Goal: Information Seeking & Learning: Learn about a topic

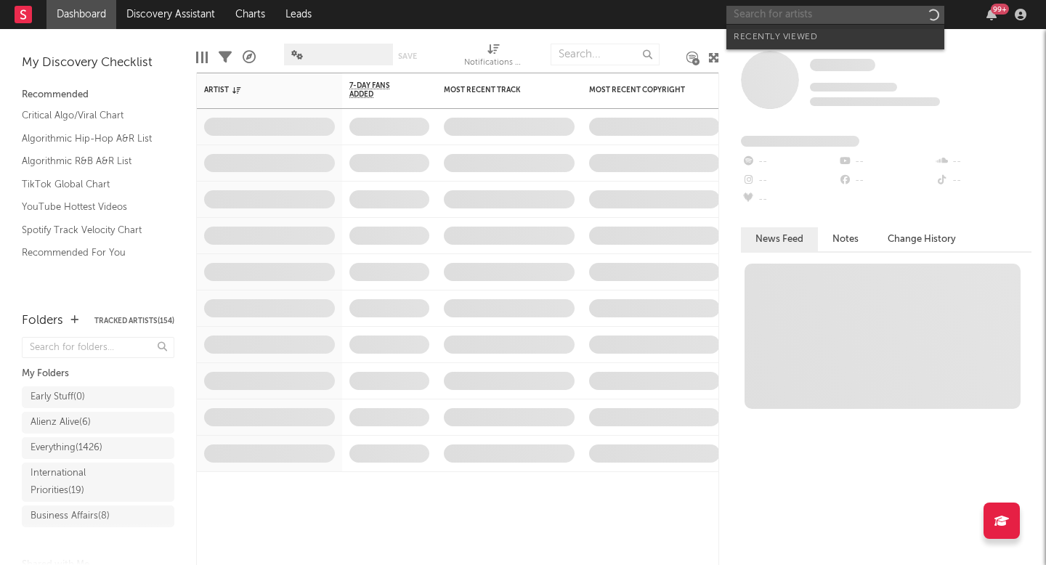
click at [801, 15] on input "text" at bounding box center [835, 15] width 218 height 18
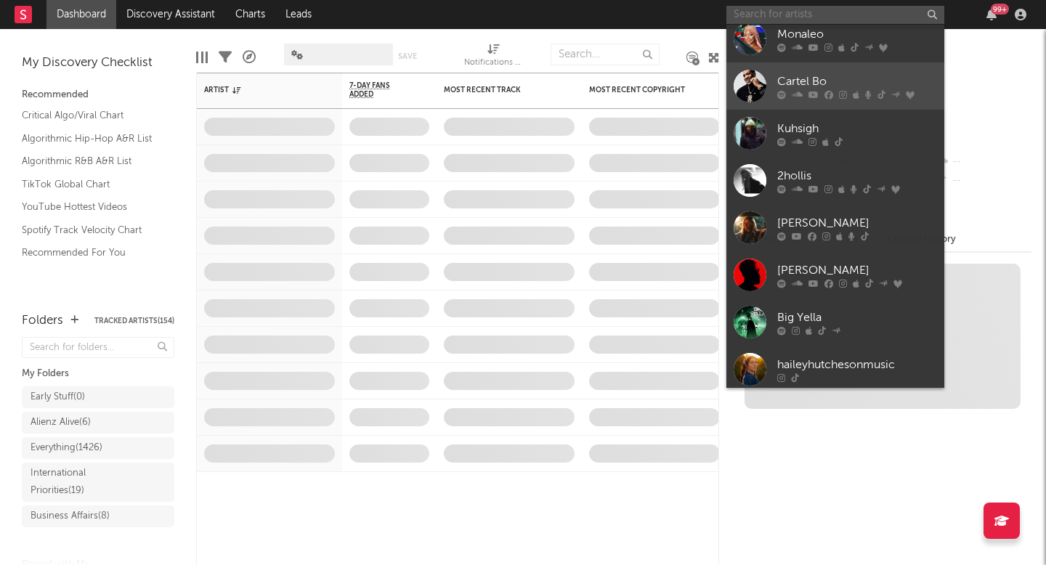
scroll to position [134, 0]
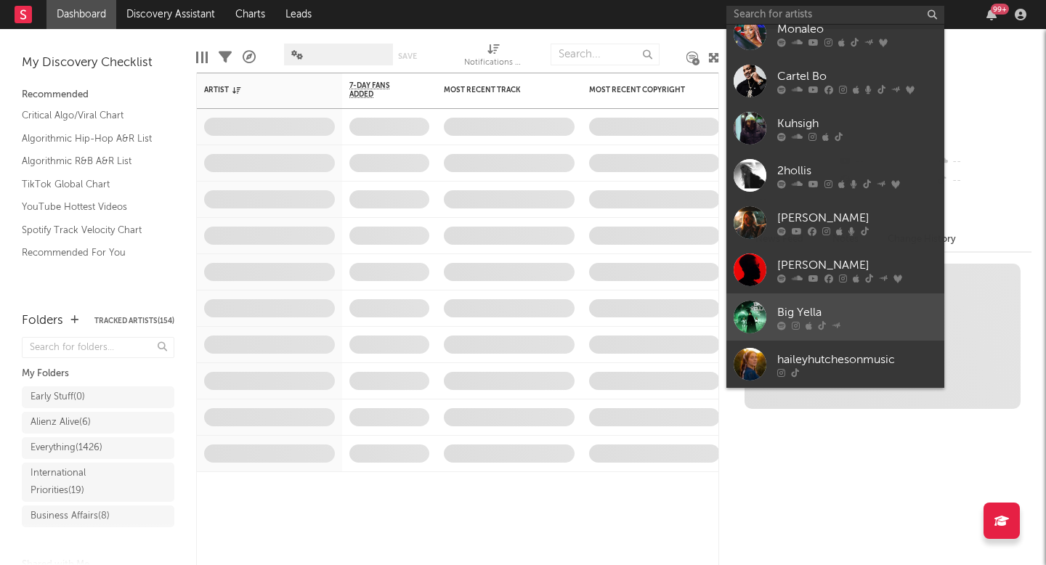
click at [803, 321] on div at bounding box center [857, 325] width 160 height 9
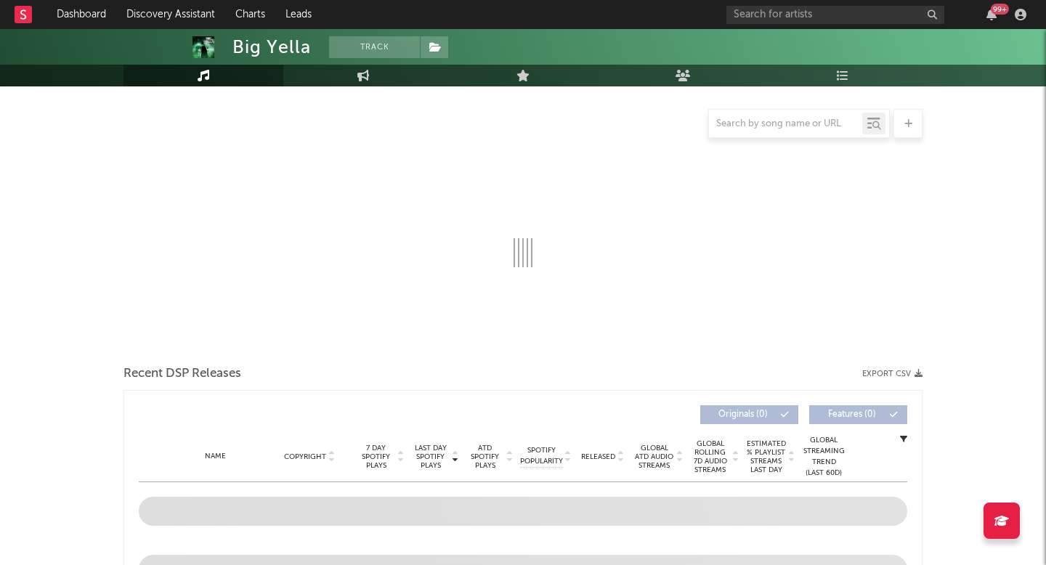
scroll to position [131, 0]
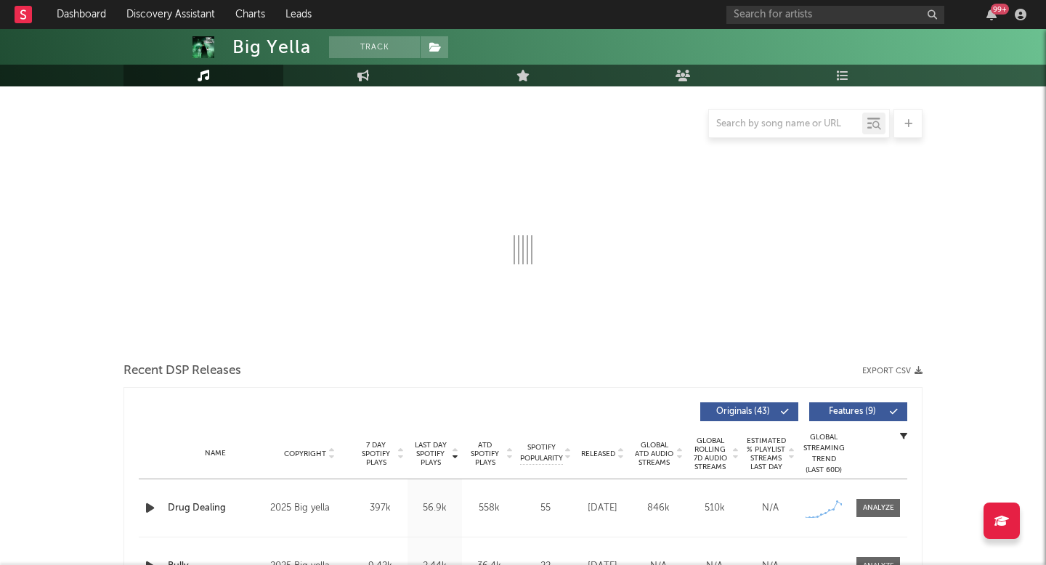
select select "1w"
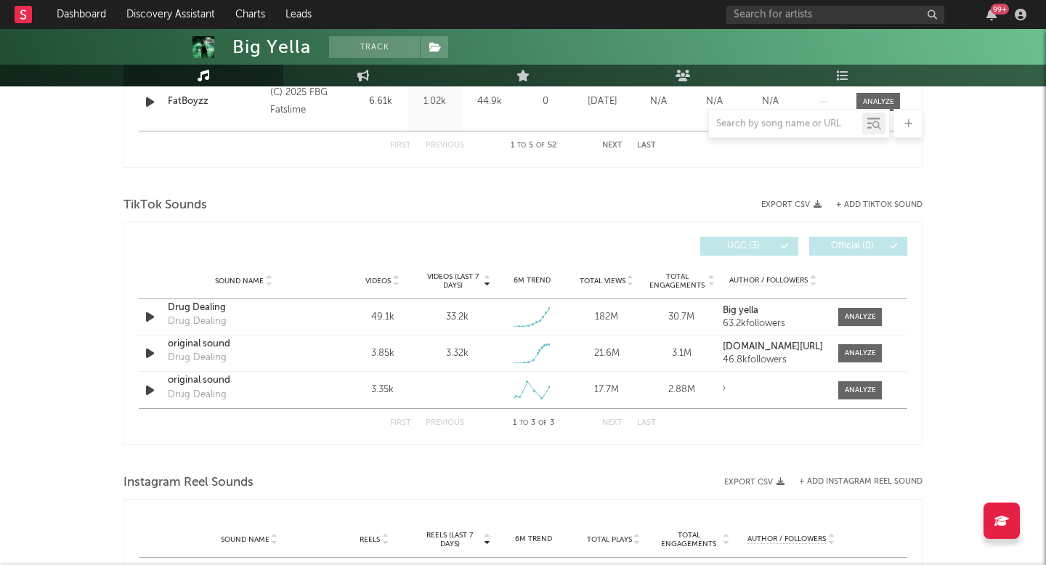
scroll to position [886, 0]
click at [859, 315] on div at bounding box center [860, 316] width 31 height 11
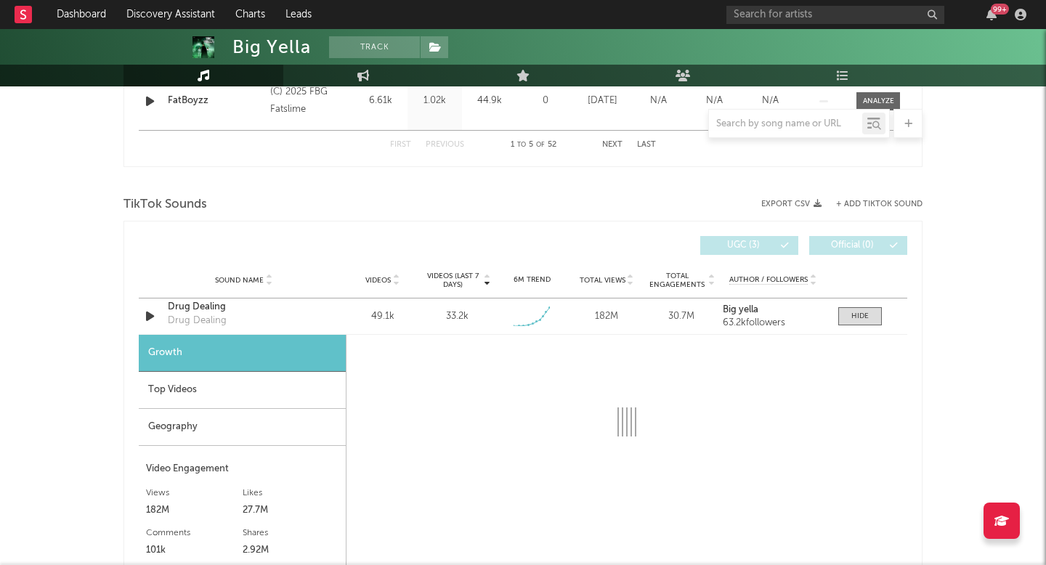
select select "1w"
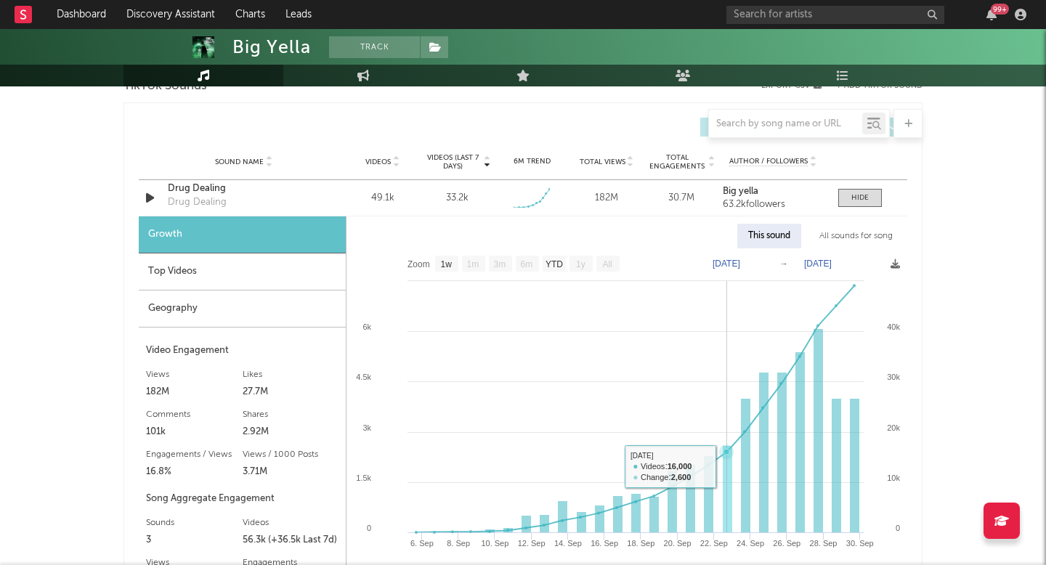
scroll to position [1007, 0]
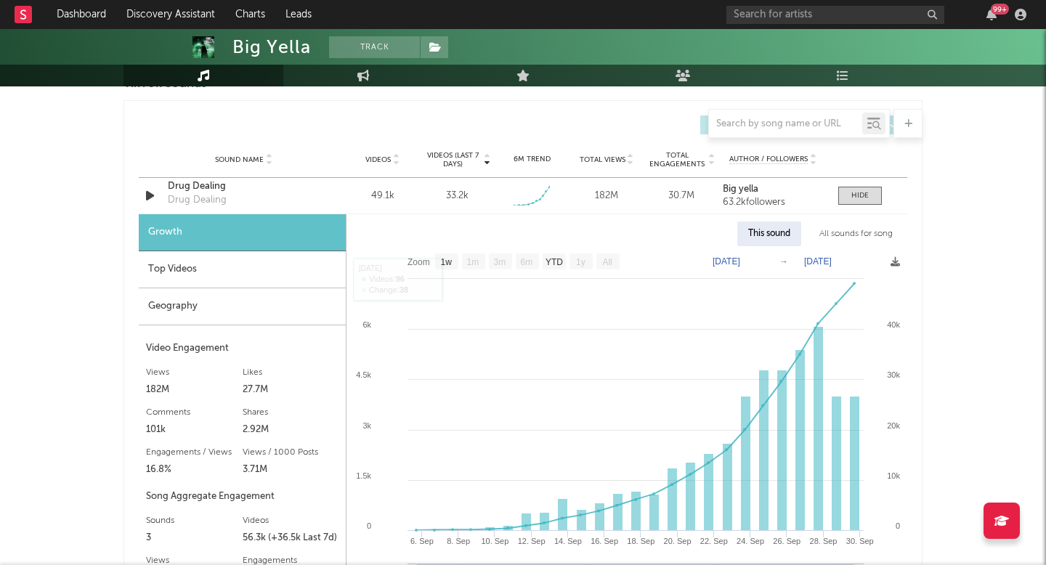
click at [235, 259] on div "Top Videos" at bounding box center [242, 269] width 207 height 37
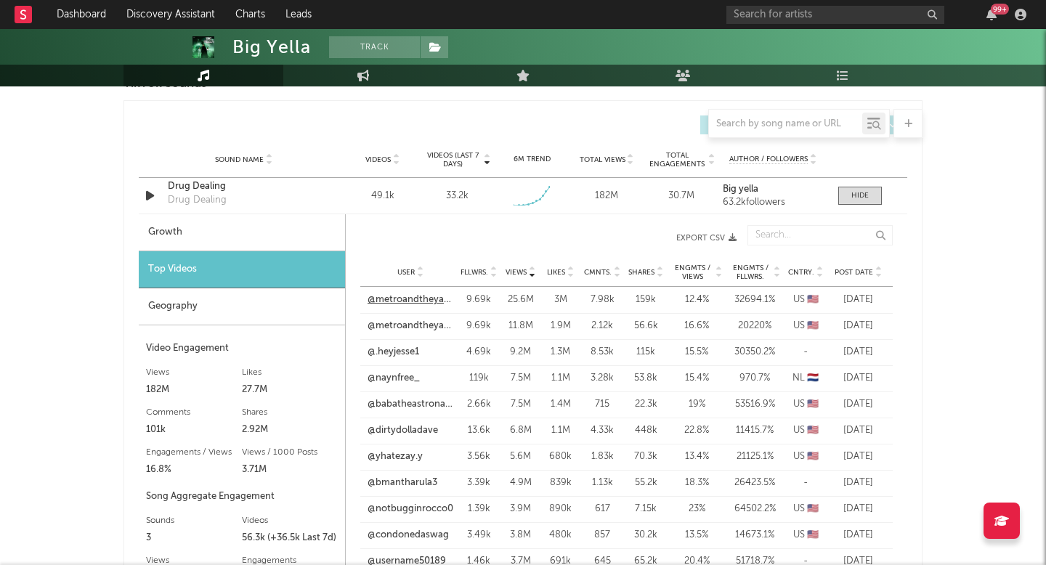
click at [418, 299] on link "@metroandtheyanks" at bounding box center [411, 300] width 86 height 15
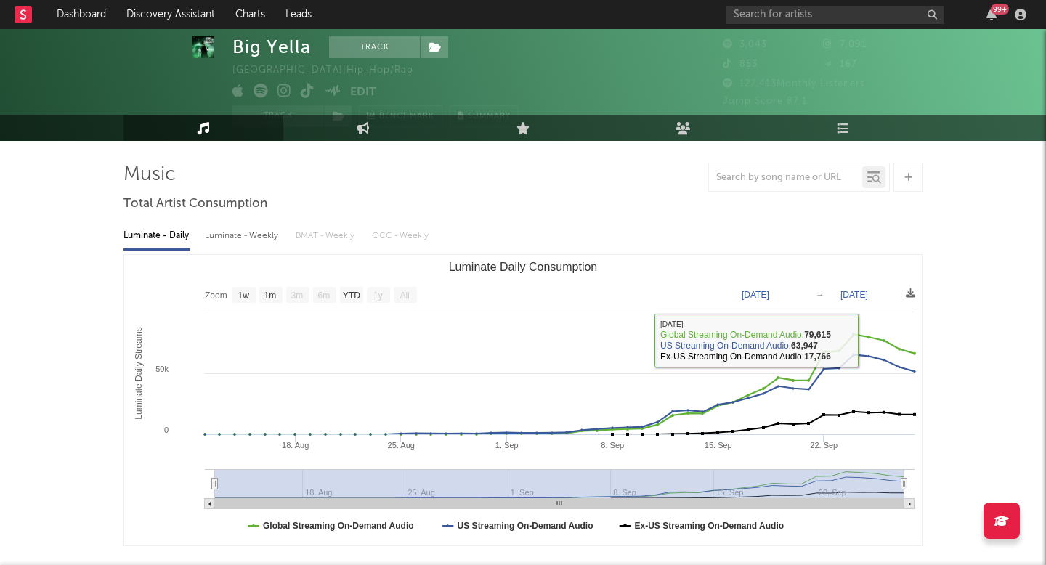
scroll to position [0, 0]
